Goal: Information Seeking & Learning: Learn about a topic

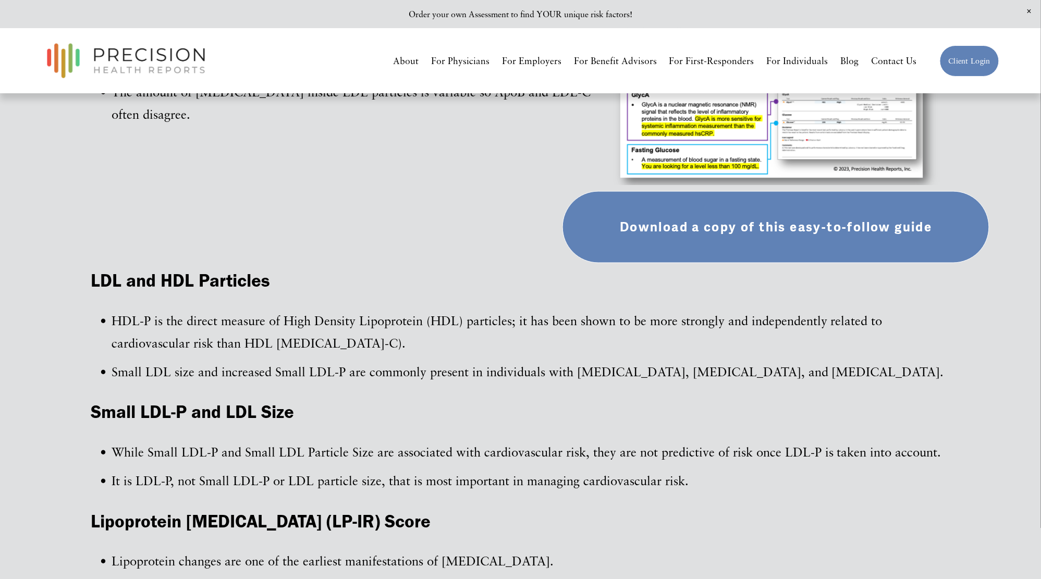
scroll to position [645, 0]
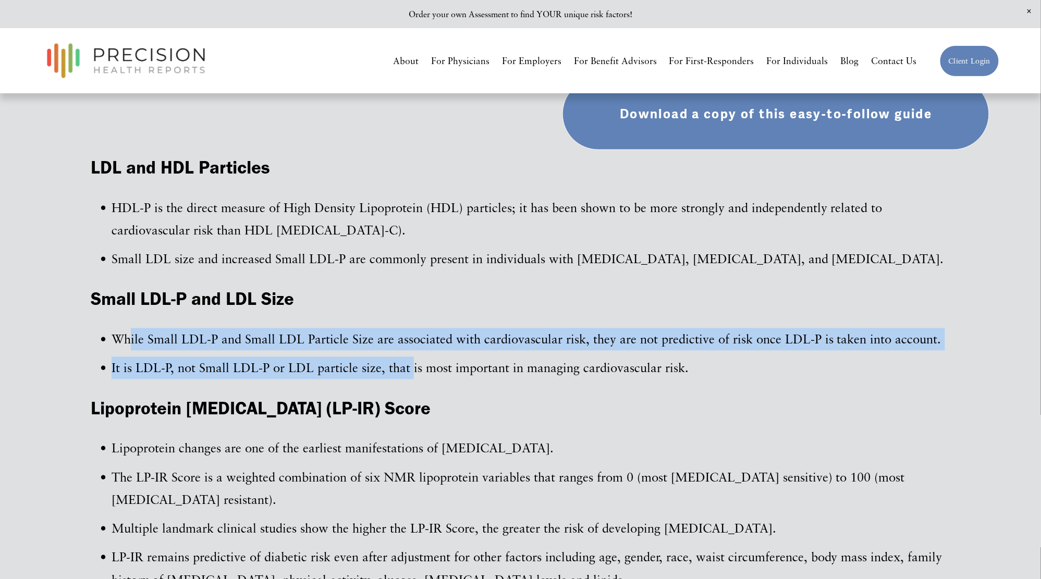
drag, startPoint x: 110, startPoint y: 327, endPoint x: 411, endPoint y: 365, distance: 302.6
click at [411, 365] on ul "While Small LDL-P and Small LDL Particle Size are associated with cardiovascula…" at bounding box center [520, 353] width 859 height 51
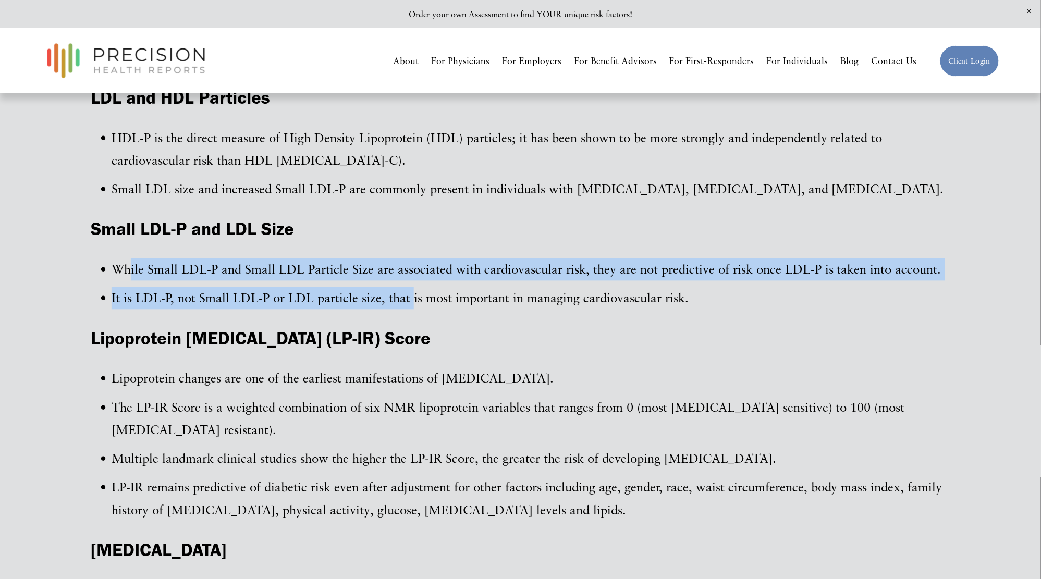
scroll to position [784, 0]
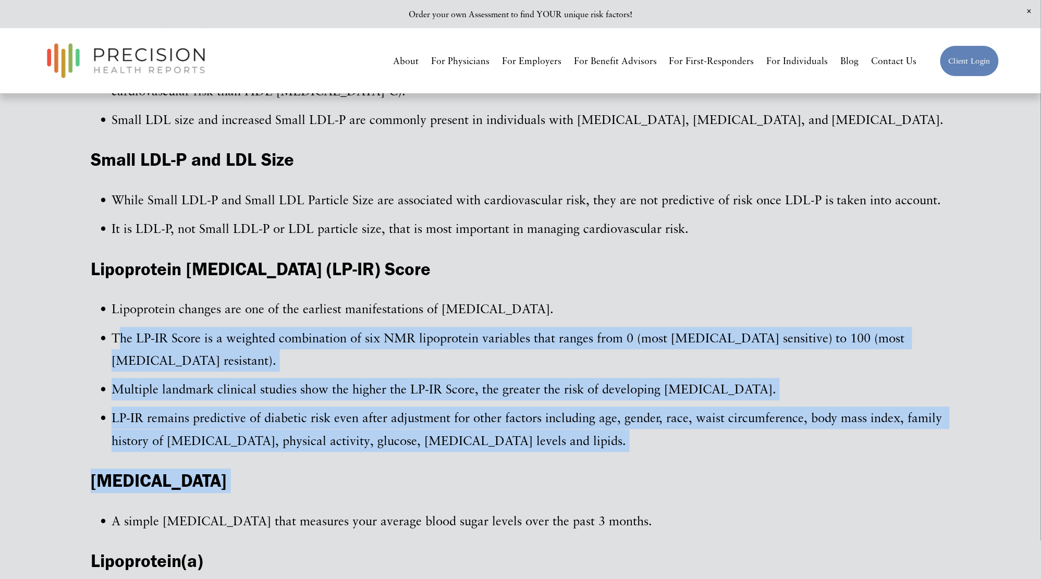
drag, startPoint x: 375, startPoint y: 467, endPoint x: 95, endPoint y: 332, distance: 310.2
click at [95, 332] on div "LDL and HDL Particles HDL-P is the direct measure of High Density Lipoprotein (…" at bounding box center [520, 407] width 859 height 780
click at [112, 332] on p "The LP-IR Score is a weighted combination of six NMR lipoprotein variables that…" at bounding box center [531, 349] width 839 height 45
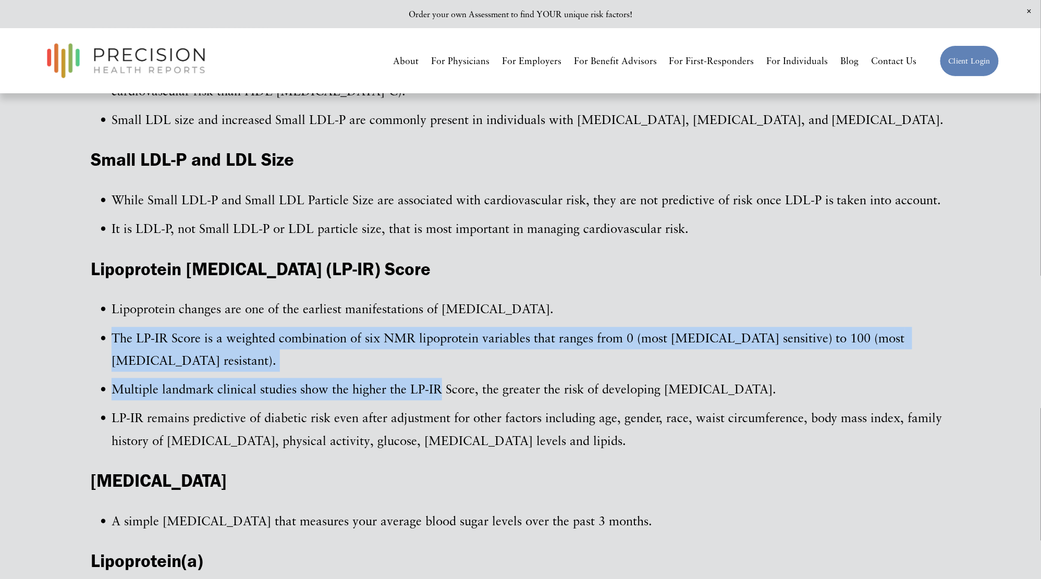
drag, startPoint x: 95, startPoint y: 332, endPoint x: 434, endPoint y: 361, distance: 339.4
click at [434, 361] on ul "Lipoprotein changes are one of the earliest manifestations of [MEDICAL_DATA]. T…" at bounding box center [520, 375] width 859 height 154
click at [434, 378] on p "Multiple landmark clinical studies show the higher the LP-IR Score, the greater…" at bounding box center [531, 389] width 839 height 22
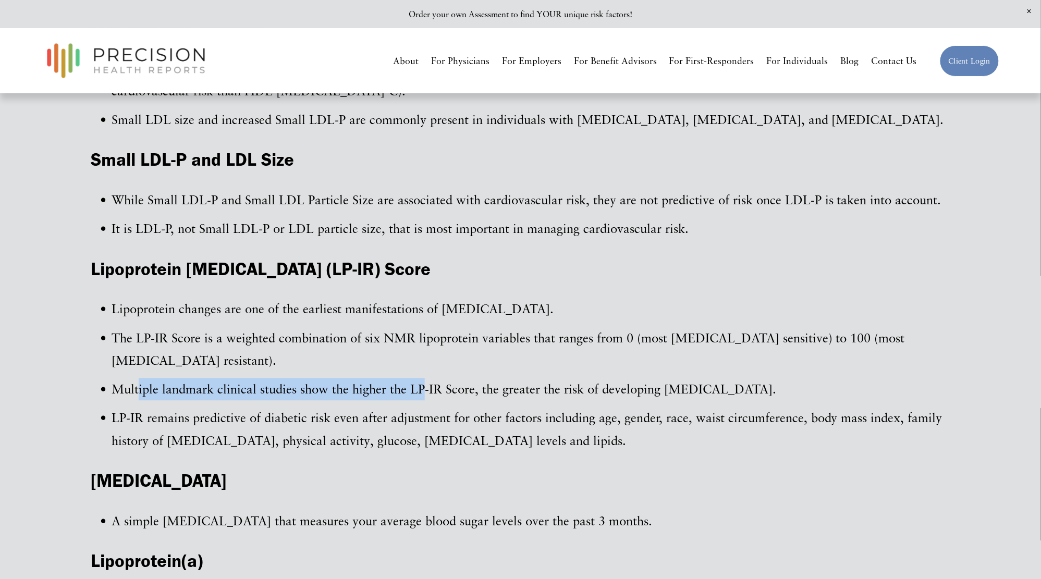
drag, startPoint x: 421, startPoint y: 361, endPoint x: 139, endPoint y: 361, distance: 281.4
click at [139, 378] on p "Multiple landmark clinical studies show the higher the LP-IR Score, the greater…" at bounding box center [531, 389] width 839 height 22
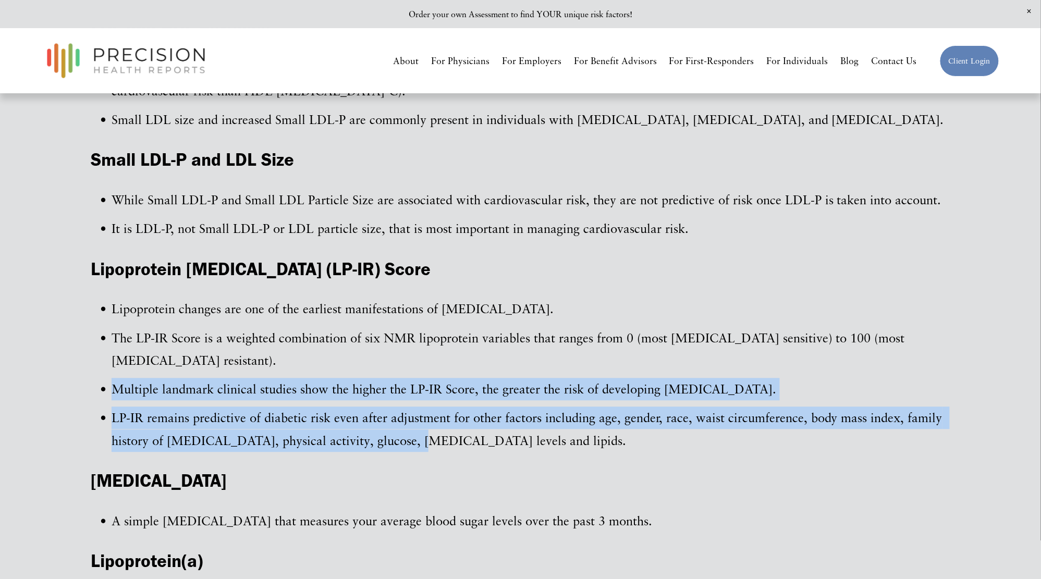
drag, startPoint x: 139, startPoint y: 361, endPoint x: 385, endPoint y: 405, distance: 249.4
click at [385, 405] on ul "Lipoprotein changes are one of the earliest manifestations of [MEDICAL_DATA]. T…" at bounding box center [520, 375] width 859 height 154
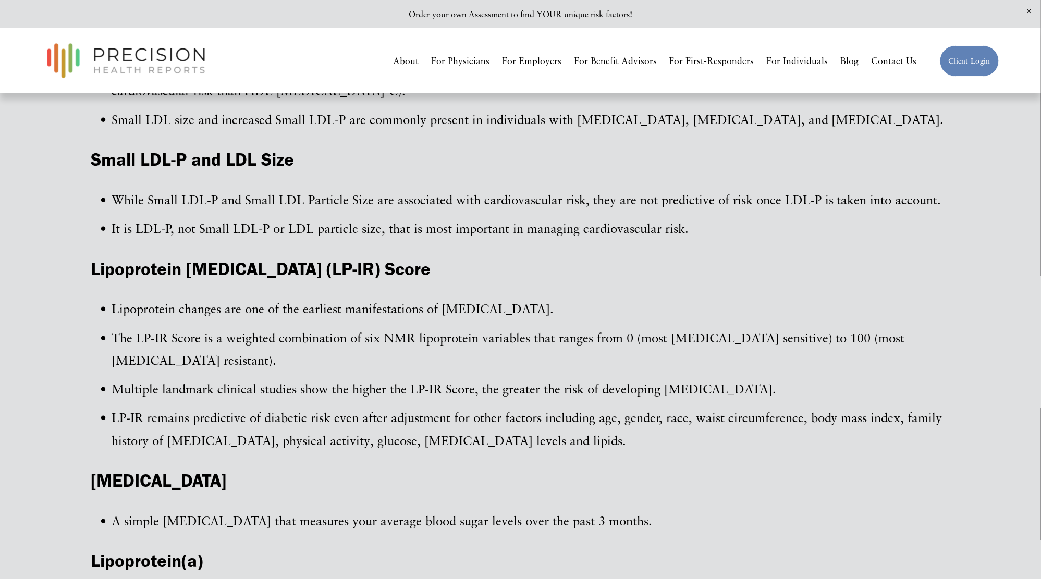
click at [402, 407] on p "LP-IR remains predictive of diabetic risk even after adjustment for other facto…" at bounding box center [531, 429] width 839 height 45
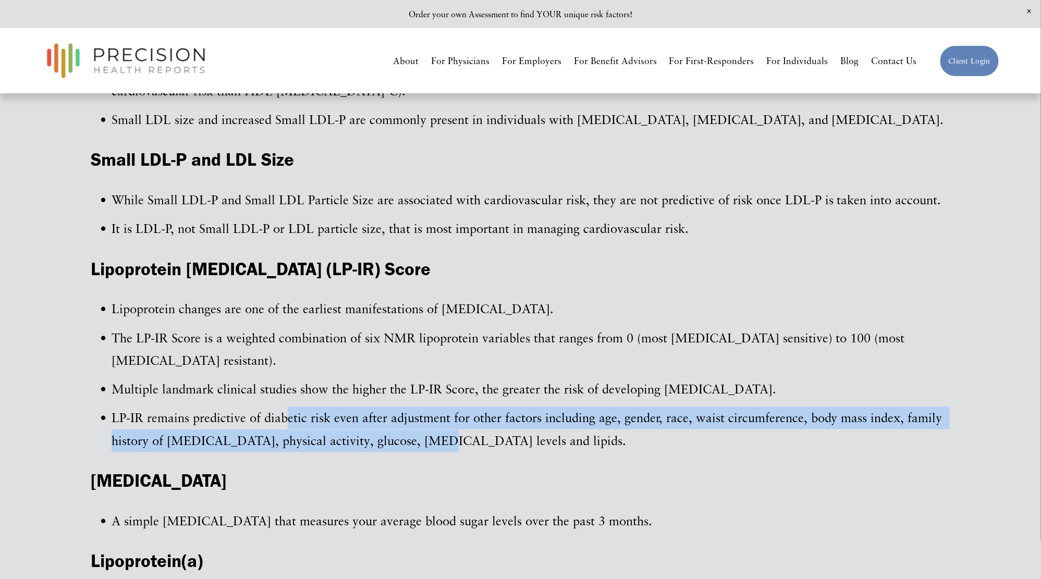
drag, startPoint x: 405, startPoint y: 405, endPoint x: 278, endPoint y: 376, distance: 130.6
click at [278, 376] on ul "Lipoprotein changes are one of the earliest manifestations of [MEDICAL_DATA]. T…" at bounding box center [520, 375] width 859 height 154
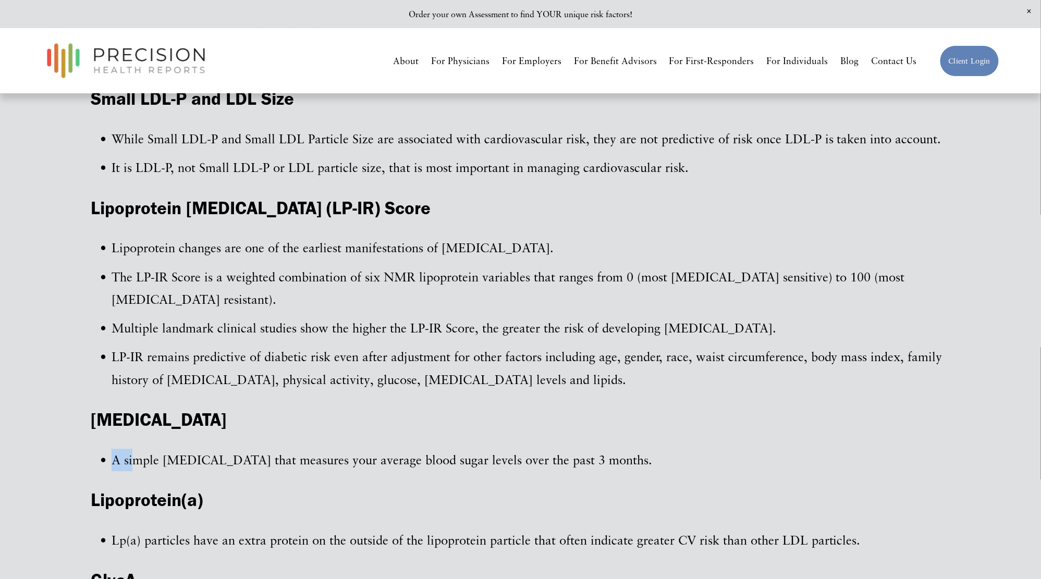
drag, startPoint x: 136, startPoint y: 422, endPoint x: 307, endPoint y: 414, distance: 171.6
click at [307, 414] on div "LDL and HDL Particles HDL-P is the direct measure of High Density Lipoprotein (…" at bounding box center [520, 345] width 859 height 780
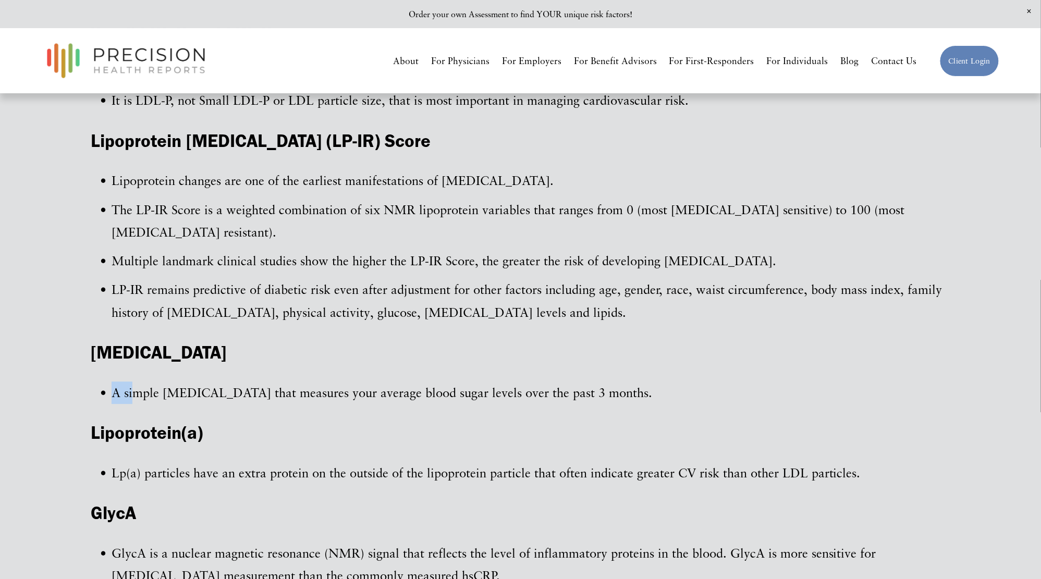
scroll to position [947, 0]
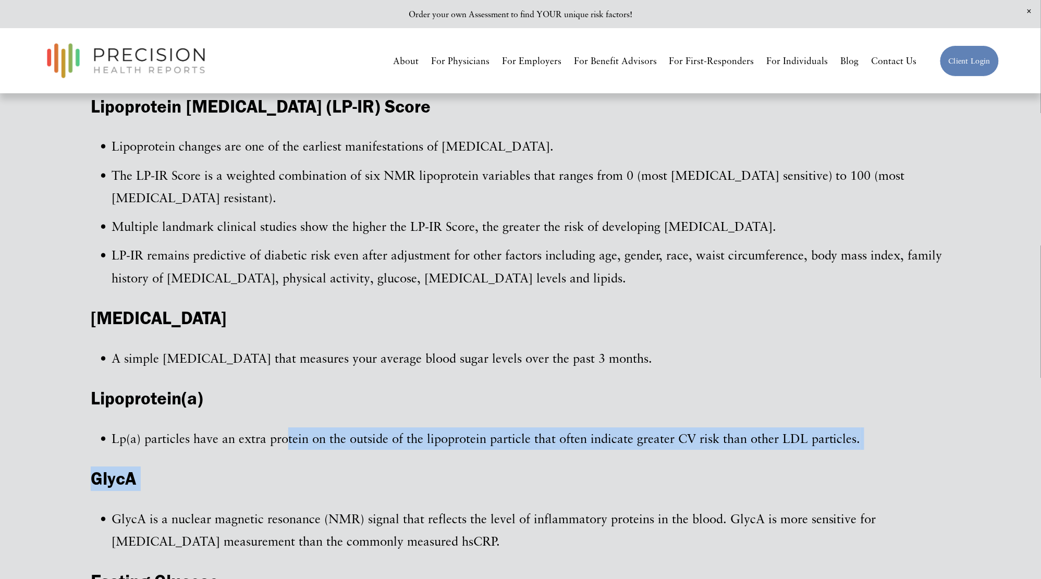
drag, startPoint x: 290, startPoint y: 414, endPoint x: 349, endPoint y: 459, distance: 73.6
click at [349, 459] on div "LDL and HDL Particles HDL-P is the direct measure of High Density Lipoprotein (…" at bounding box center [520, 244] width 859 height 780
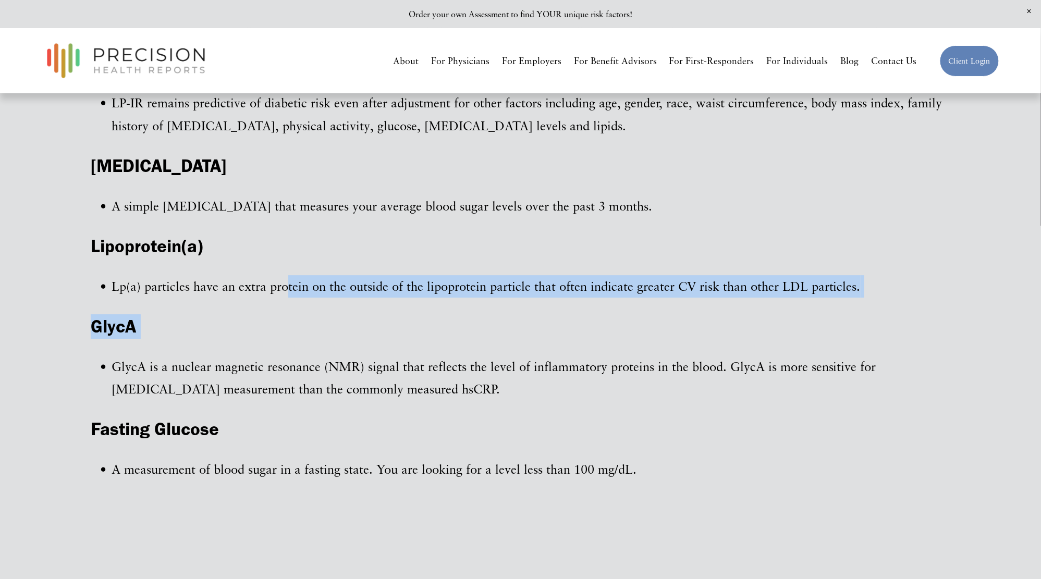
scroll to position [1100, 0]
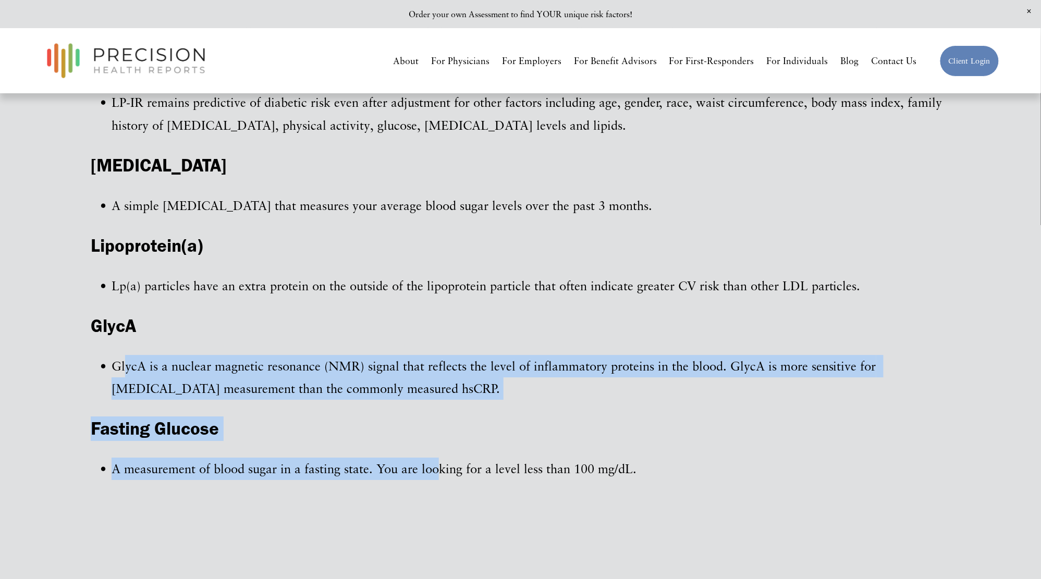
drag, startPoint x: 163, startPoint y: 324, endPoint x: 438, endPoint y: 440, distance: 299.4
click at [437, 440] on div "LDL and HDL Particles HDL-P is the direct measure of High Density Lipoprotein (…" at bounding box center [520, 91] width 859 height 780
click at [438, 458] on p "A measurement of blood sugar in a fasting state. You are looking for a level le…" at bounding box center [531, 469] width 839 height 22
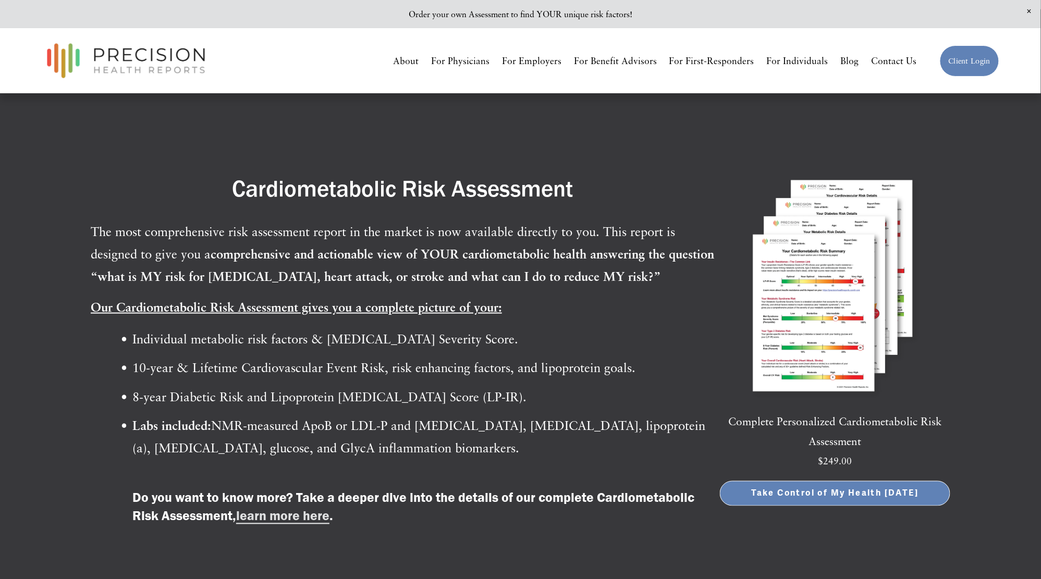
scroll to position [1959, 0]
